Goal: Transaction & Acquisition: Obtain resource

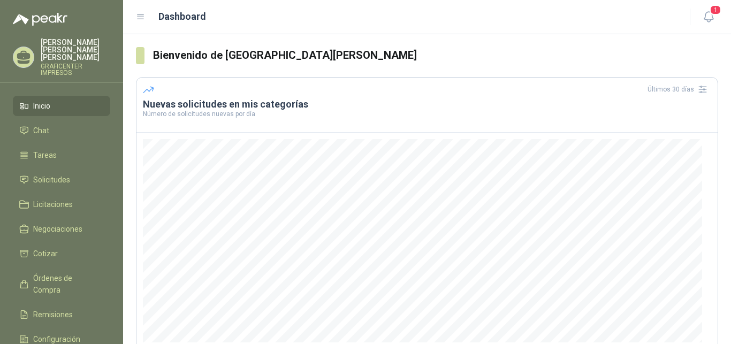
click at [56, 174] on span "Solicitudes" at bounding box center [51, 180] width 37 height 12
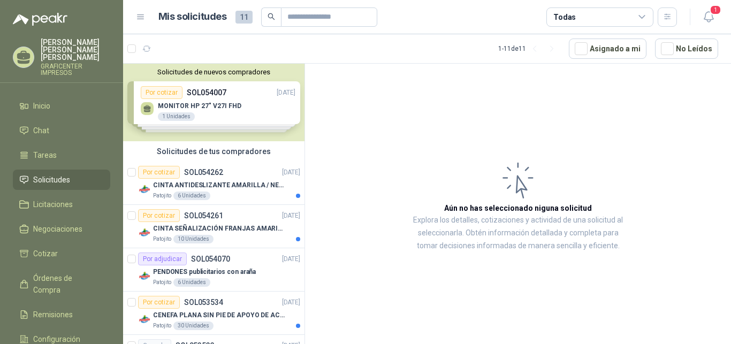
click at [221, 114] on div "Solicitudes de nuevos compradores Por cotizar SOL054007 [DATE] MONITOR HP 27" V…" at bounding box center [214, 103] width 182 height 78
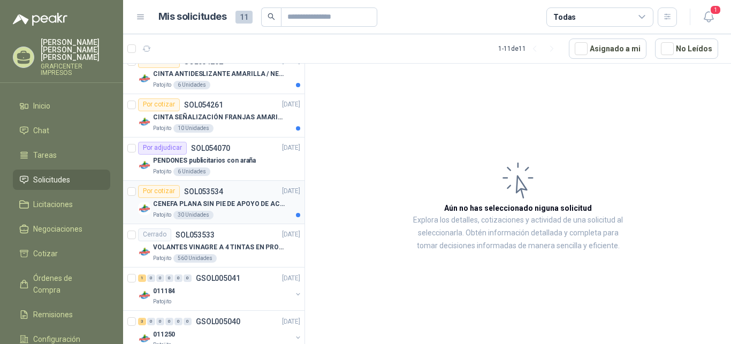
scroll to position [273, 0]
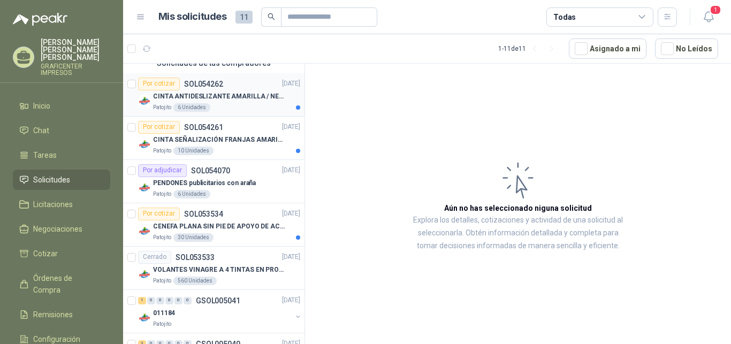
click at [216, 97] on p "CINTA ANTIDESLIZANTE AMARILLA / NEGRA" at bounding box center [219, 97] width 133 height 10
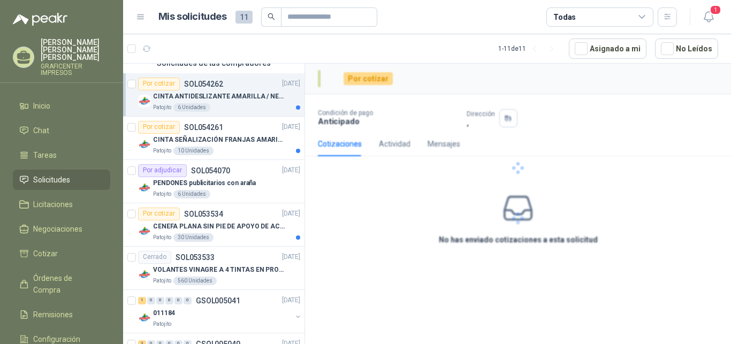
scroll to position [273, 0]
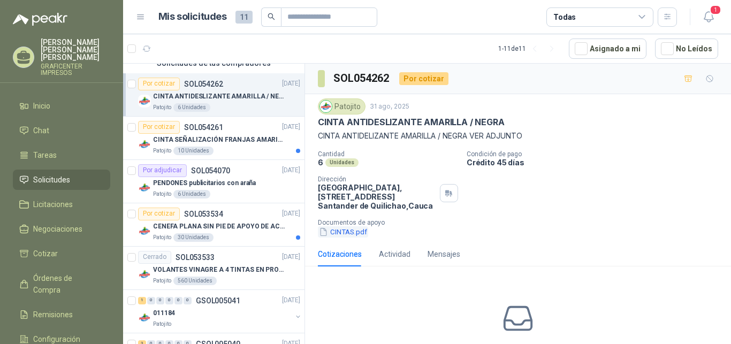
click at [351, 233] on button "CINTAS.pdf" at bounding box center [343, 231] width 50 height 11
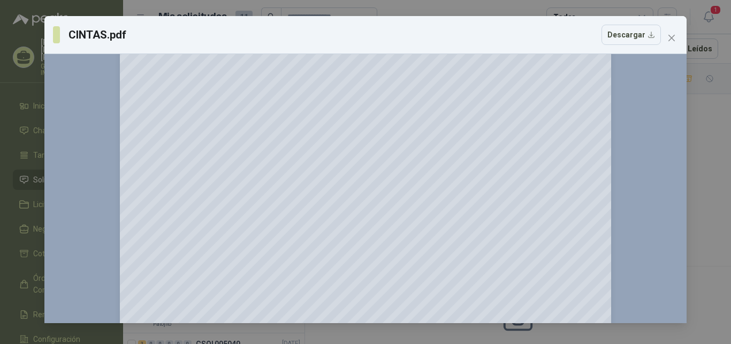
scroll to position [55, 0]
click at [672, 36] on icon "close" at bounding box center [672, 38] width 9 height 9
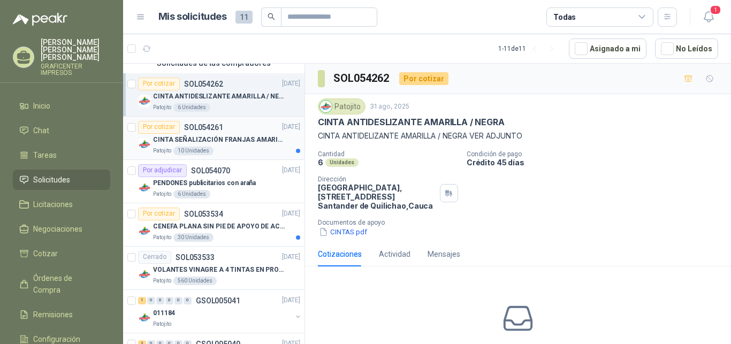
click at [217, 133] on div "Por cotizar SOL054261" at bounding box center [180, 127] width 85 height 13
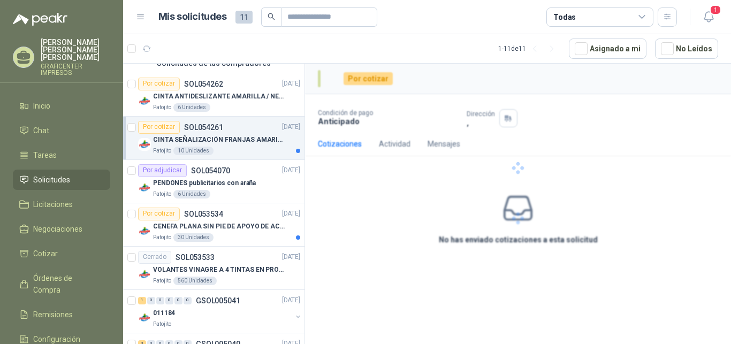
scroll to position [273, 0]
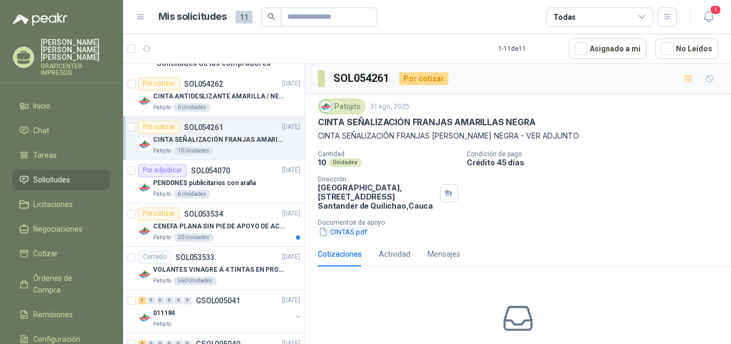
click at [351, 233] on button "CINTAS.pdf" at bounding box center [343, 231] width 50 height 11
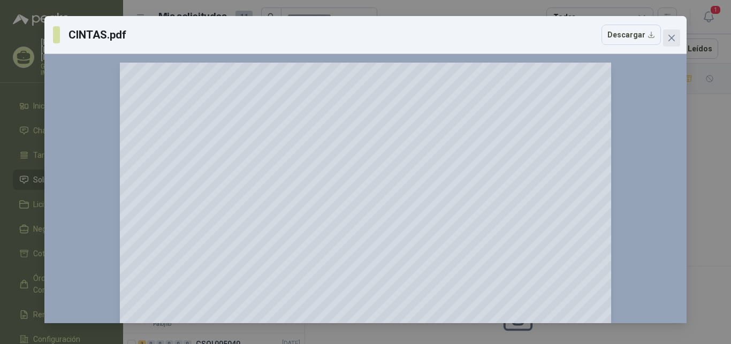
click at [675, 36] on icon "close" at bounding box center [672, 38] width 6 height 6
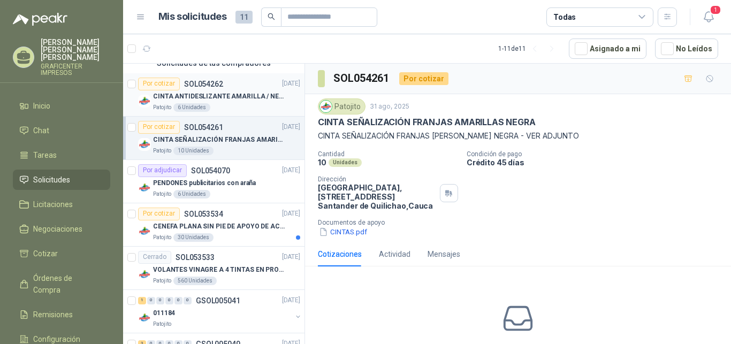
click at [205, 95] on p "CINTA ANTIDESLIZANTE AMARILLA / NEGRA" at bounding box center [219, 97] width 133 height 10
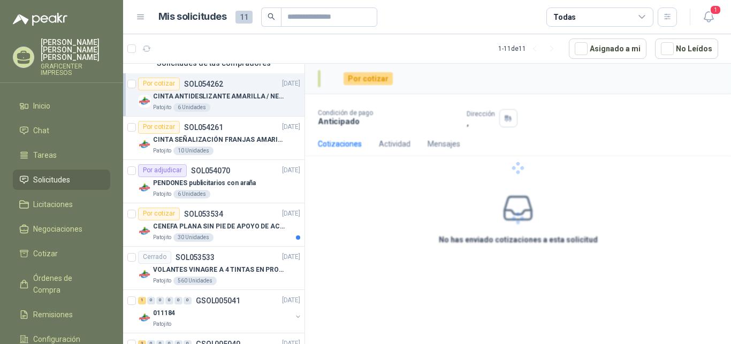
scroll to position [273, 0]
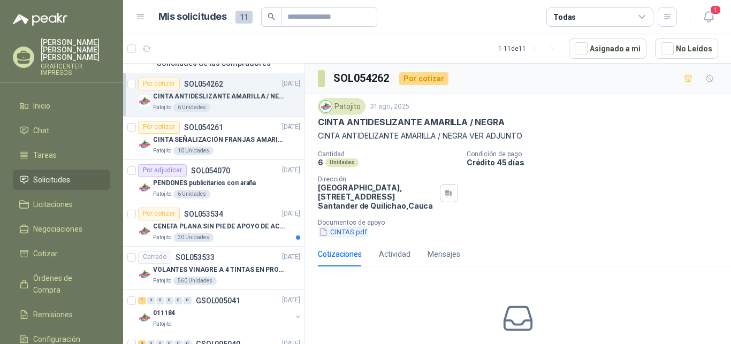
click at [357, 233] on button "CINTAS.pdf" at bounding box center [343, 231] width 50 height 11
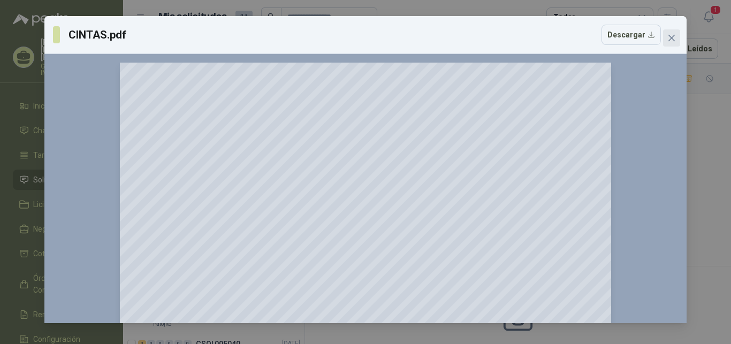
click at [674, 37] on icon "close" at bounding box center [672, 38] width 9 height 9
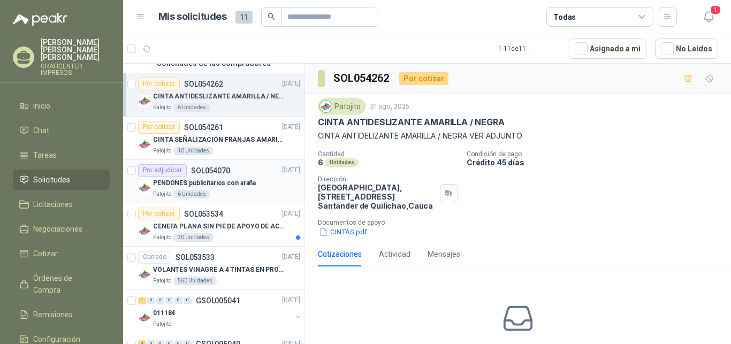
scroll to position [218, 0]
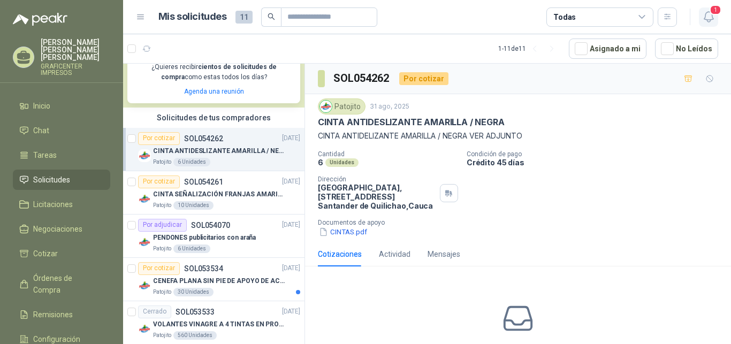
click at [715, 9] on span "1" at bounding box center [716, 10] width 12 height 10
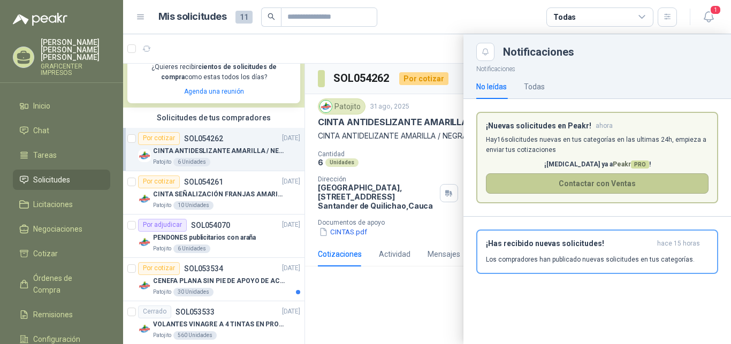
click at [603, 177] on button "Contactar con Ventas" at bounding box center [597, 183] width 223 height 20
